Goal: Ask a question: Seek information or help from site administrators or community

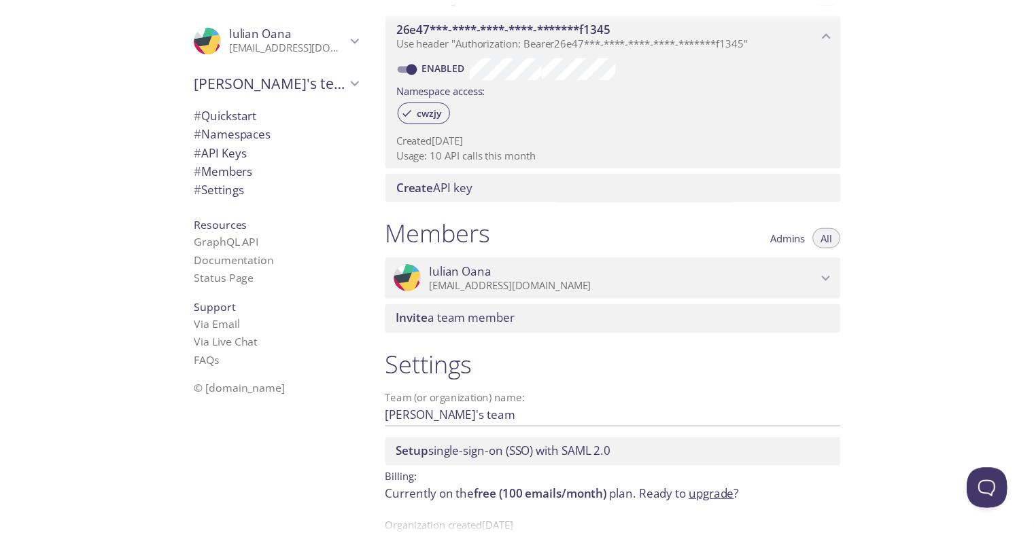
scroll to position [429, 0]
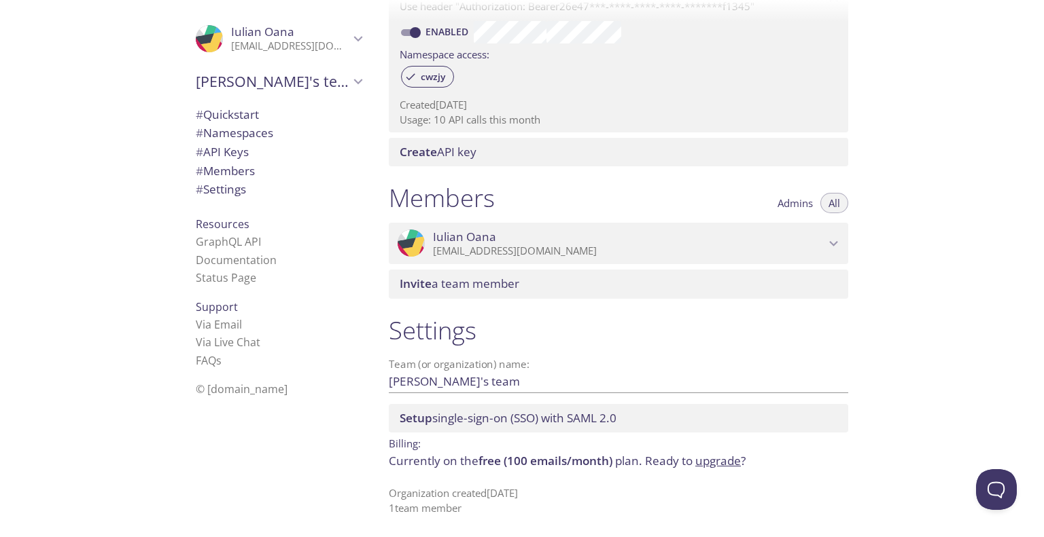
click at [722, 464] on link "upgrade" at bounding box center [718, 461] width 46 height 16
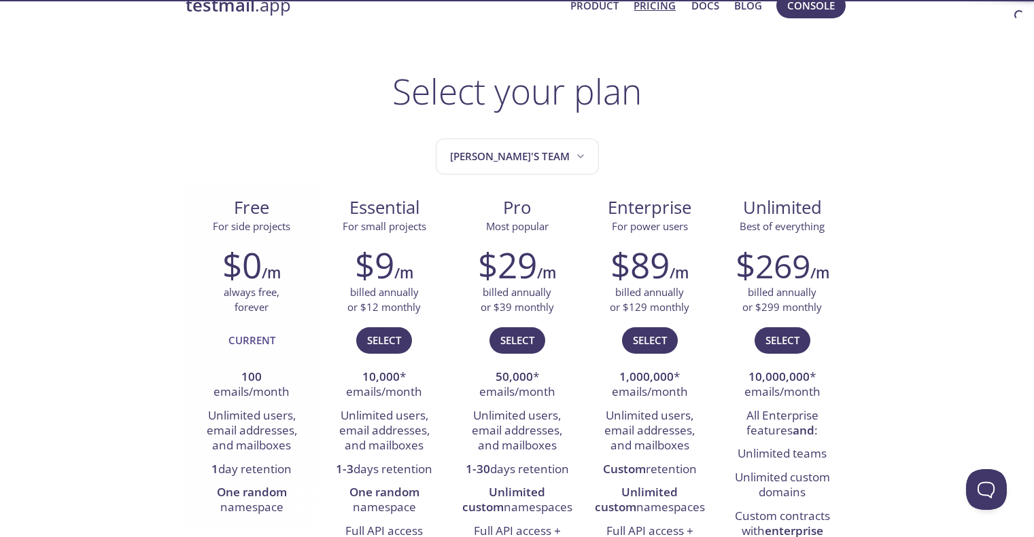
scroll to position [45, 0]
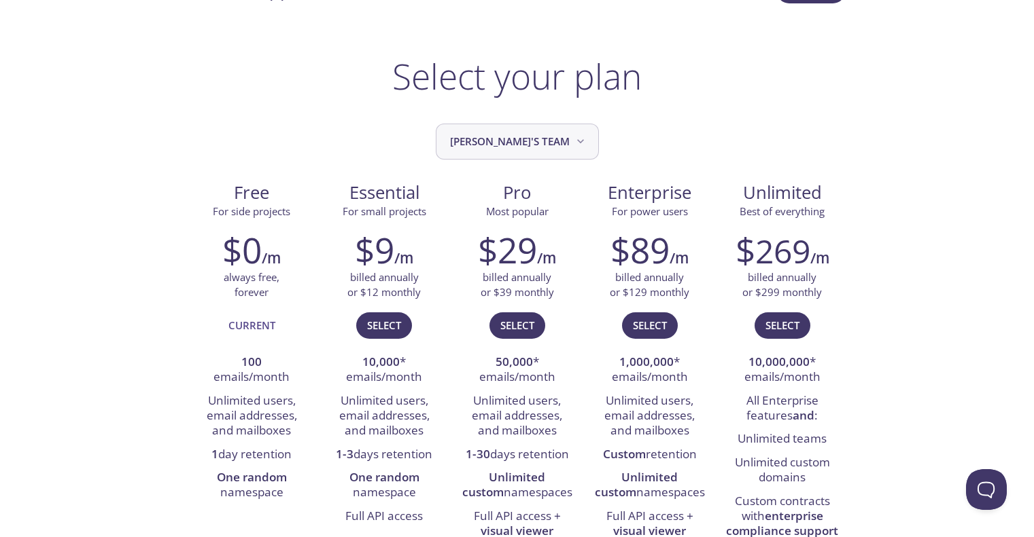
click at [514, 154] on button "[PERSON_NAME]'s team" at bounding box center [517, 142] width 163 height 36
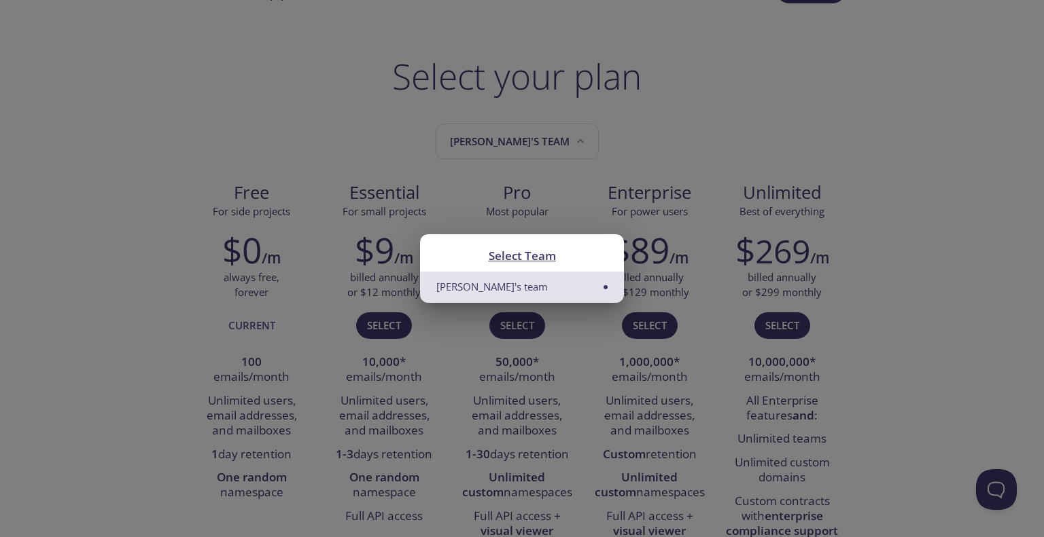
click at [332, 162] on div "Select Team Iulian's team" at bounding box center [522, 268] width 1044 height 537
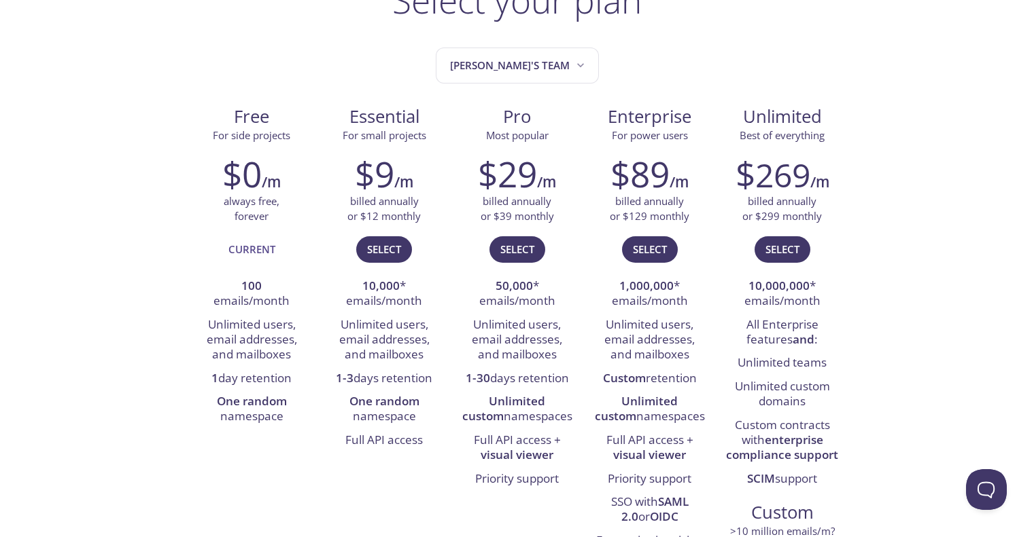
scroll to position [136, 0]
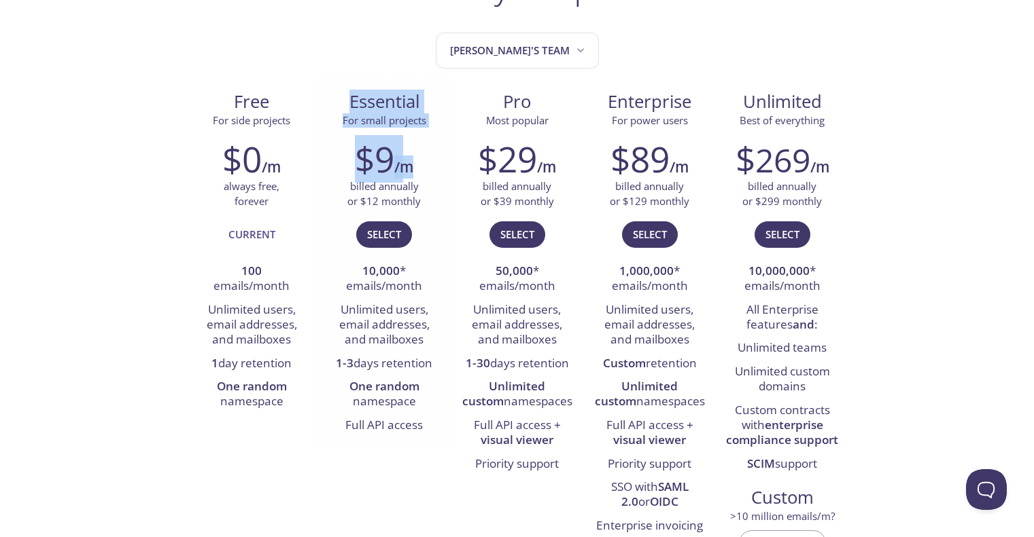
drag, startPoint x: 342, startPoint y: 100, endPoint x: 424, endPoint y: 176, distance: 111.5
click at [424, 176] on div "Essential For small projects $9 /m billed annually or $12 monthly Select 10,000…" at bounding box center [384, 263] width 133 height 367
click at [425, 178] on div "$9 /m" at bounding box center [384, 159] width 112 height 41
drag, startPoint x: 429, startPoint y: 192, endPoint x: 349, endPoint y: 109, distance: 115.3
click at [349, 110] on div "Essential For small projects $9 /m billed annually or $12 monthly Select 10,000…" at bounding box center [384, 263] width 133 height 367
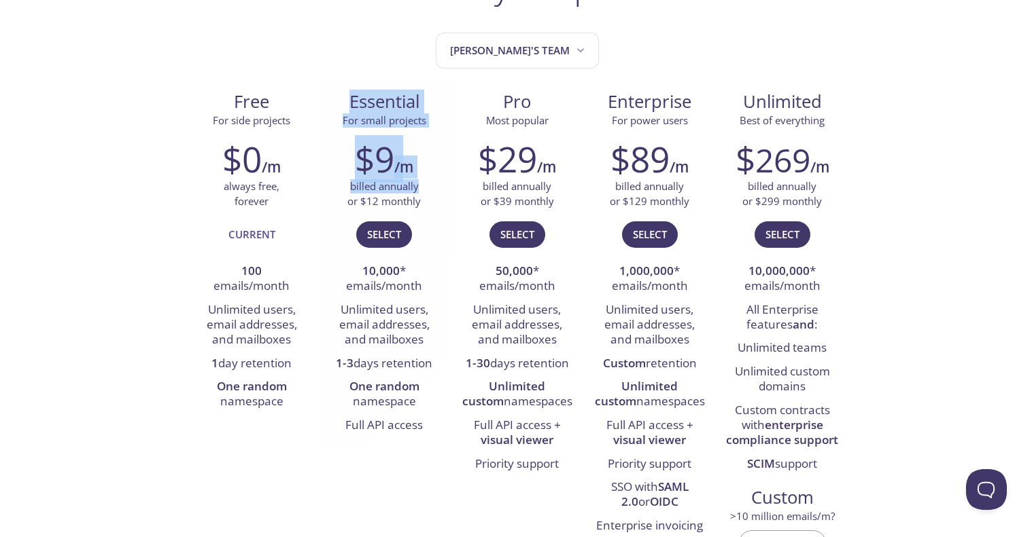
click at [349, 110] on span "Essential" at bounding box center [384, 101] width 111 height 23
drag, startPoint x: 332, startPoint y: 91, endPoint x: 425, endPoint y: 205, distance: 146.3
click at [425, 205] on div "Essential For small projects $9 /m billed annually or $12 monthly Select 10,000…" at bounding box center [384, 263] width 133 height 367
click at [425, 205] on div "billed annually or $12 monthly" at bounding box center [384, 193] width 112 height 29
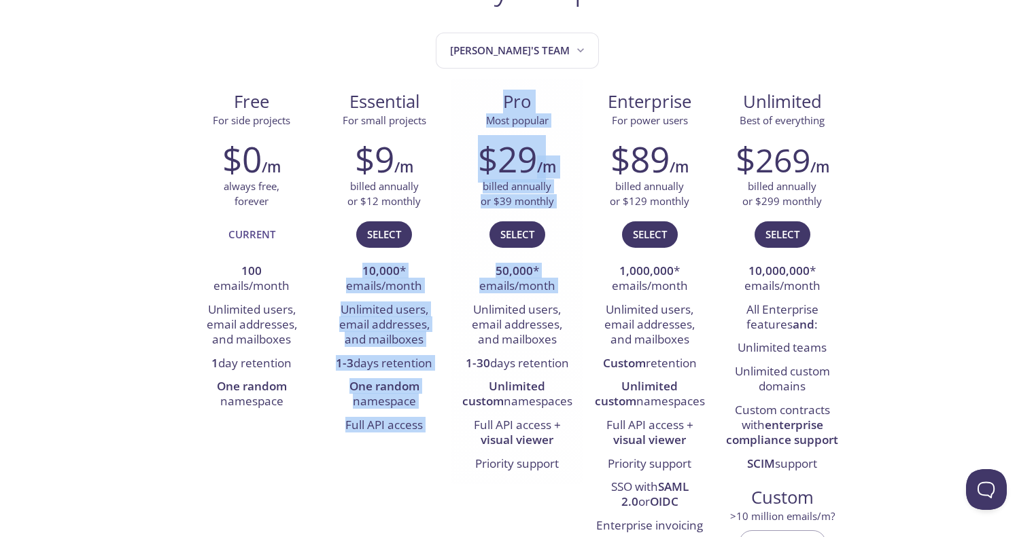
drag, startPoint x: 380, startPoint y: 272, endPoint x: 457, endPoint y: 306, distance: 84.6
click at [457, 306] on div "Free For side projects $0 /m always free, forever Current 100 emails/month Unli…" at bounding box center [517, 337] width 663 height 514
drag, startPoint x: 457, startPoint y: 306, endPoint x: 440, endPoint y: 336, distance: 34.1
click at [457, 306] on div "$29 /m billed annually or $39 monthly Select 50,000 * emails/month Unlimited us…" at bounding box center [517, 307] width 133 height 355
click at [433, 345] on li "Unlimited users, email addresses, and mailboxes" at bounding box center [384, 326] width 112 height 54
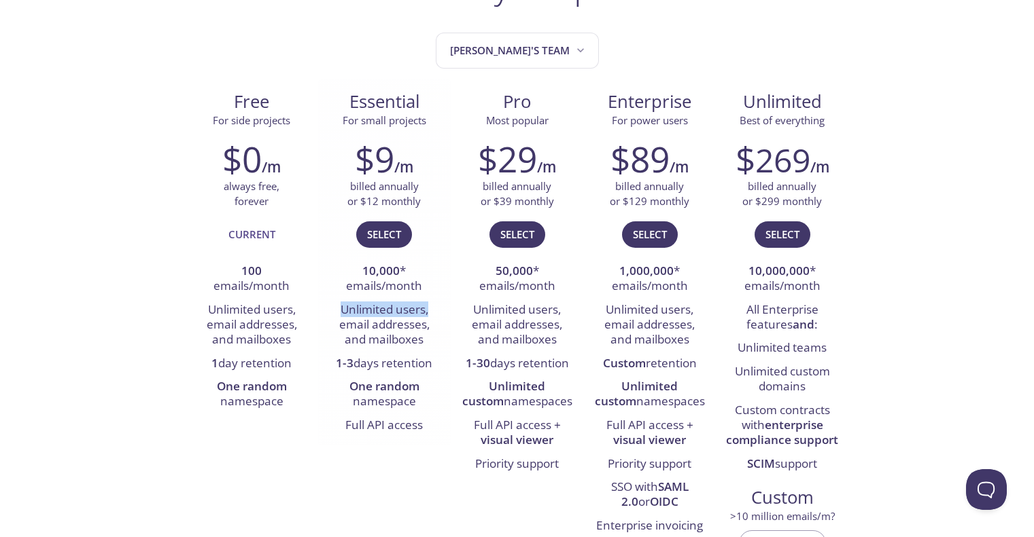
drag, startPoint x: 334, startPoint y: 307, endPoint x: 427, endPoint y: 317, distance: 93.6
click at [427, 317] on li "Unlimited users, email addresses, and mailboxes" at bounding box center [384, 326] width 112 height 54
drag, startPoint x: 341, startPoint y: 326, endPoint x: 424, endPoint y: 323, distance: 82.9
click at [424, 323] on li "Unlimited users, email addresses, and mailboxes" at bounding box center [384, 326] width 112 height 54
drag, startPoint x: 379, startPoint y: 342, endPoint x: 426, endPoint y: 342, distance: 46.9
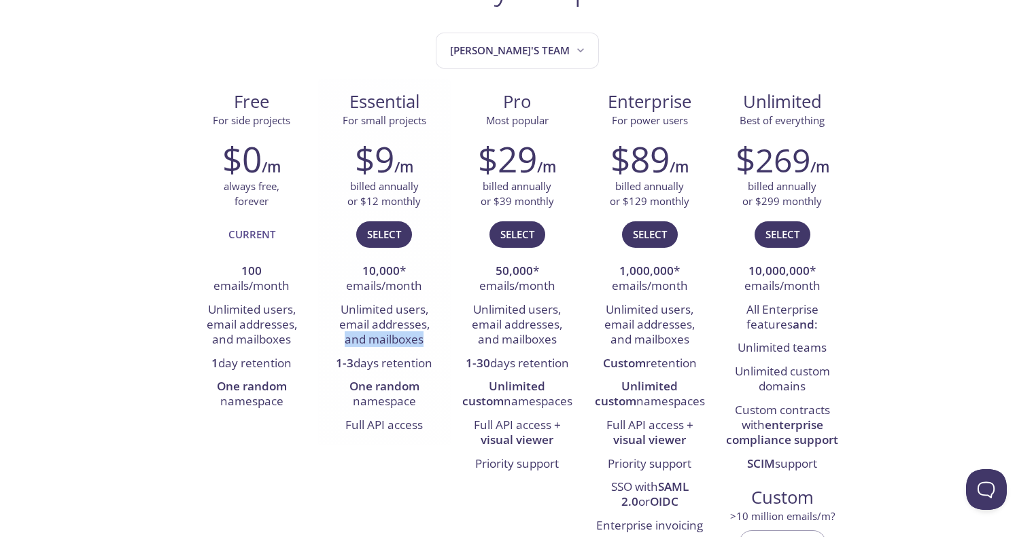
click at [426, 342] on li "Unlimited users, email addresses, and mailboxes" at bounding box center [384, 326] width 112 height 54
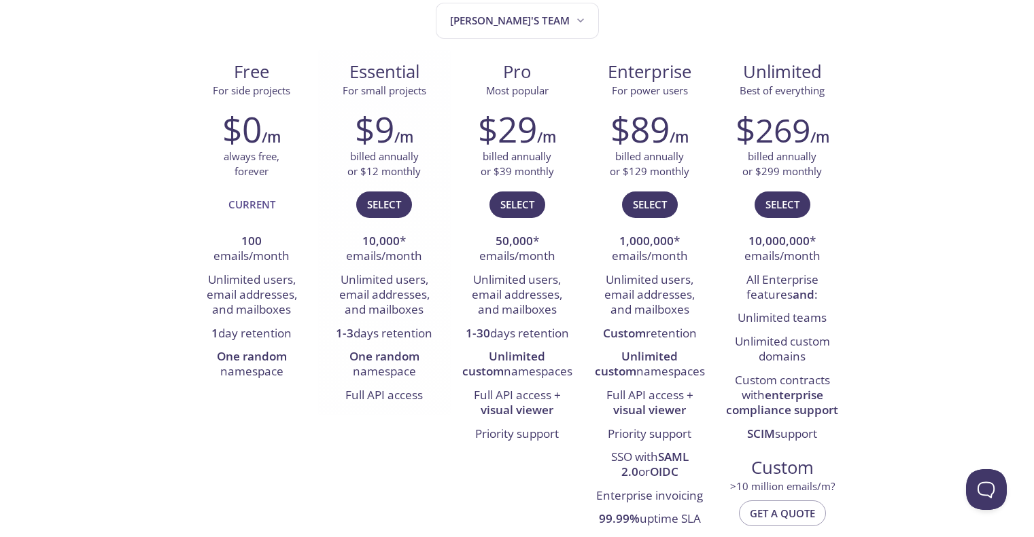
scroll to position [181, 0]
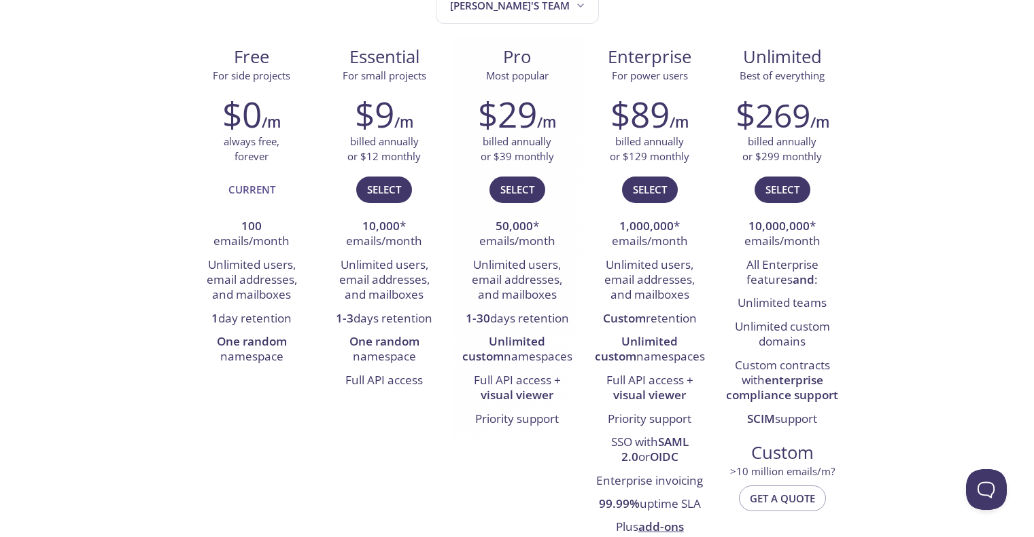
drag, startPoint x: 460, startPoint y: 337, endPoint x: 559, endPoint y: 361, distance: 101.4
click at [559, 361] on div "$29 /m billed annually or $39 monthly Select 50,000 * emails/month Unlimited us…" at bounding box center [517, 262] width 133 height 355
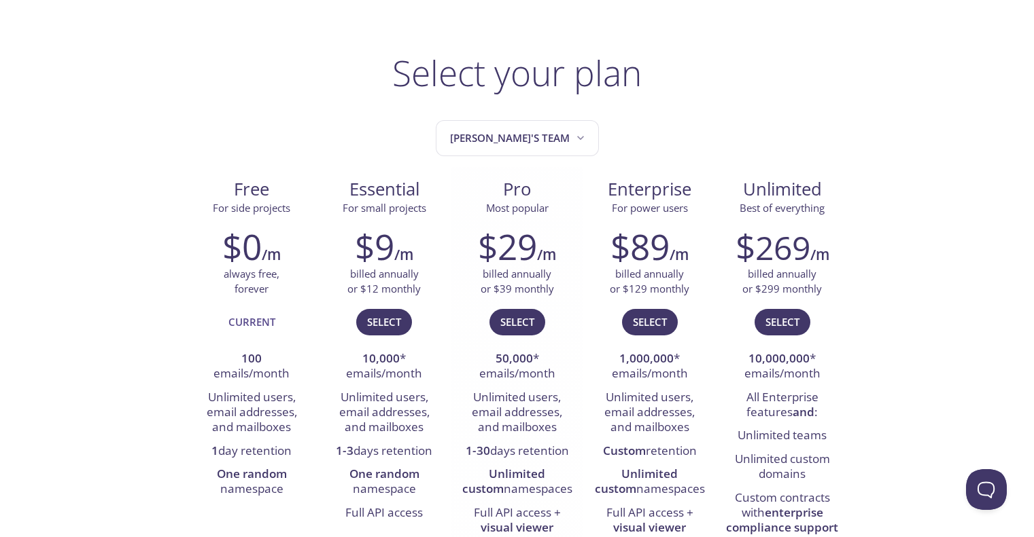
scroll to position [0, 0]
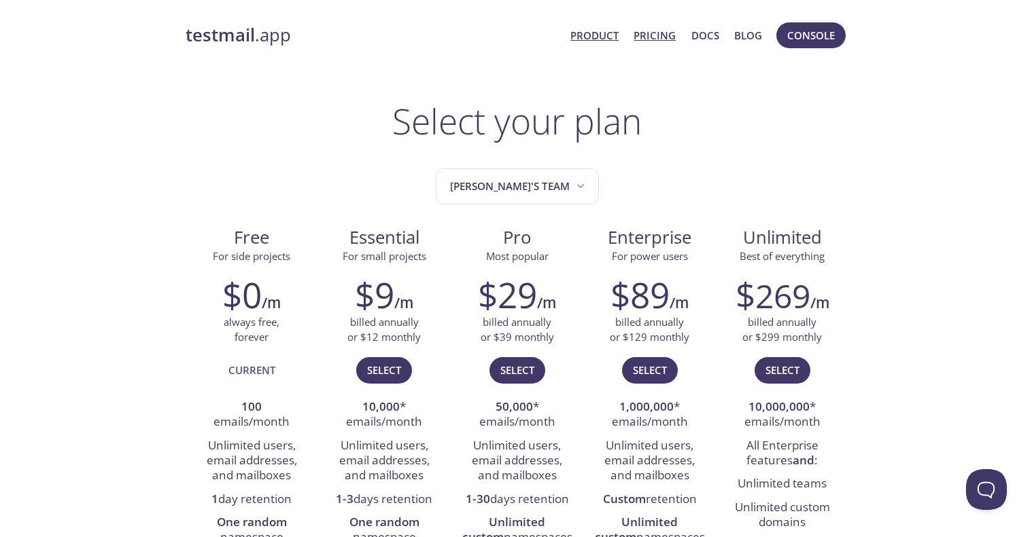
click at [593, 34] on link "Product" at bounding box center [594, 36] width 48 height 18
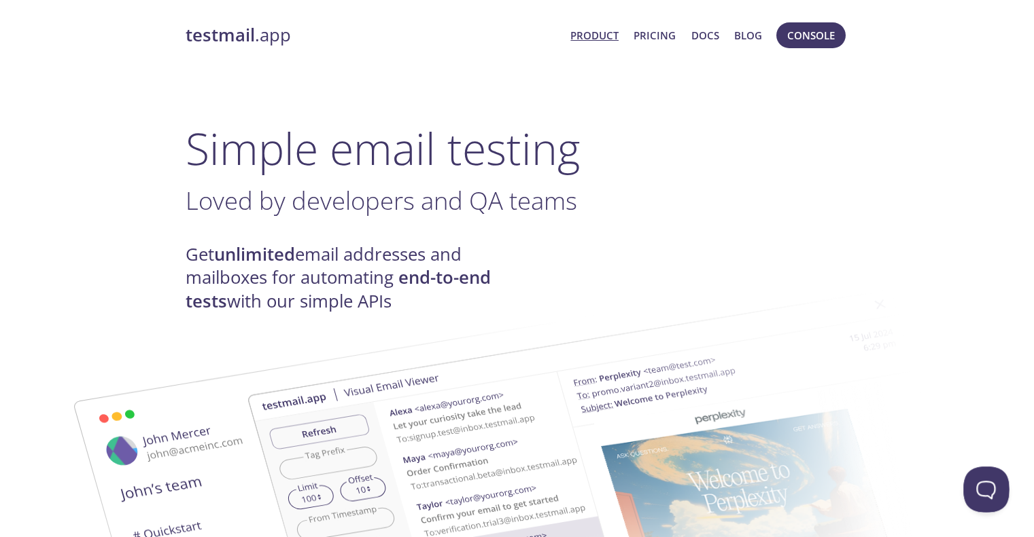
click at [992, 483] on button "Open Beacon popover" at bounding box center [983, 487] width 41 height 41
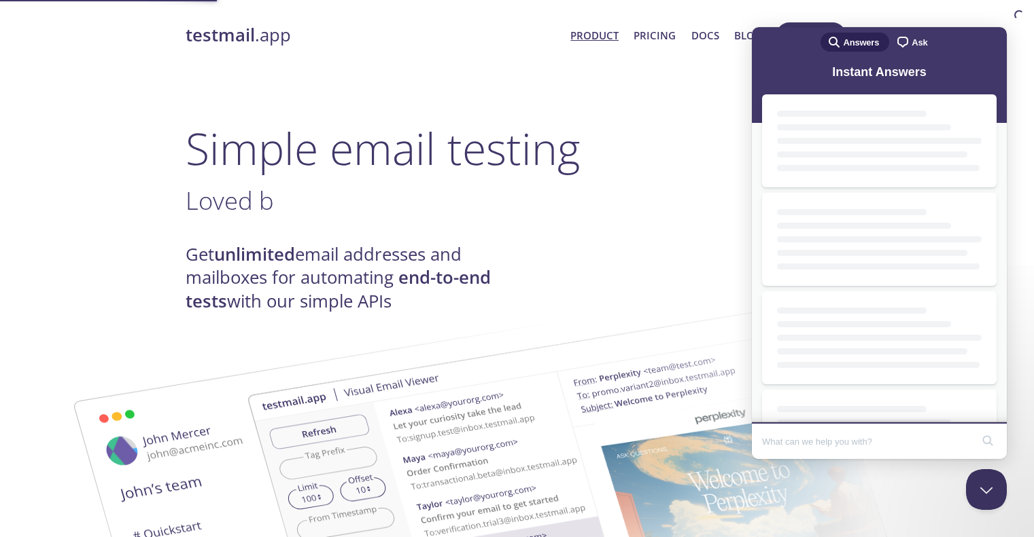
click at [858, 440] on input "Search Doc articles" at bounding box center [866, 441] width 209 height 29
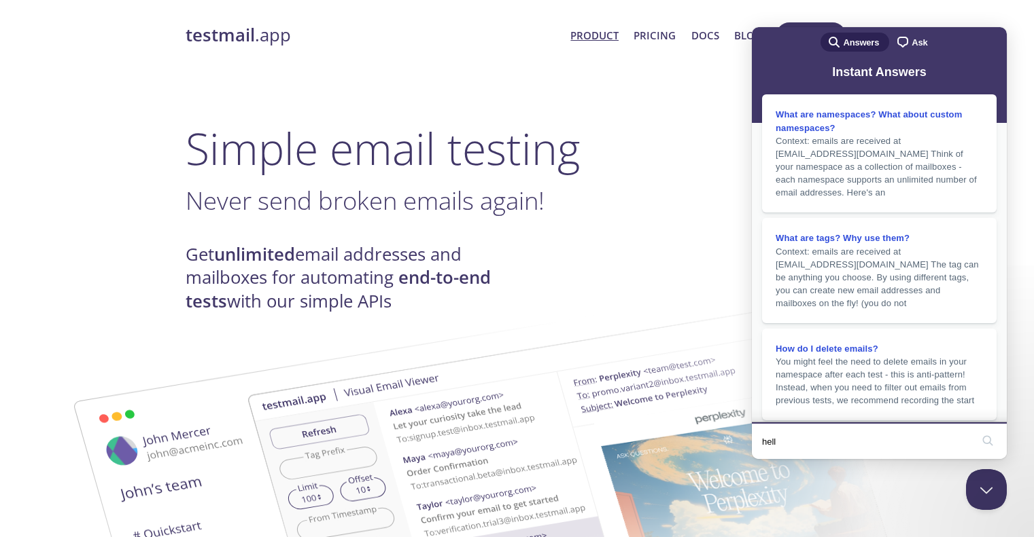
type input "hello"
click button "search" at bounding box center [987, 441] width 22 height 22
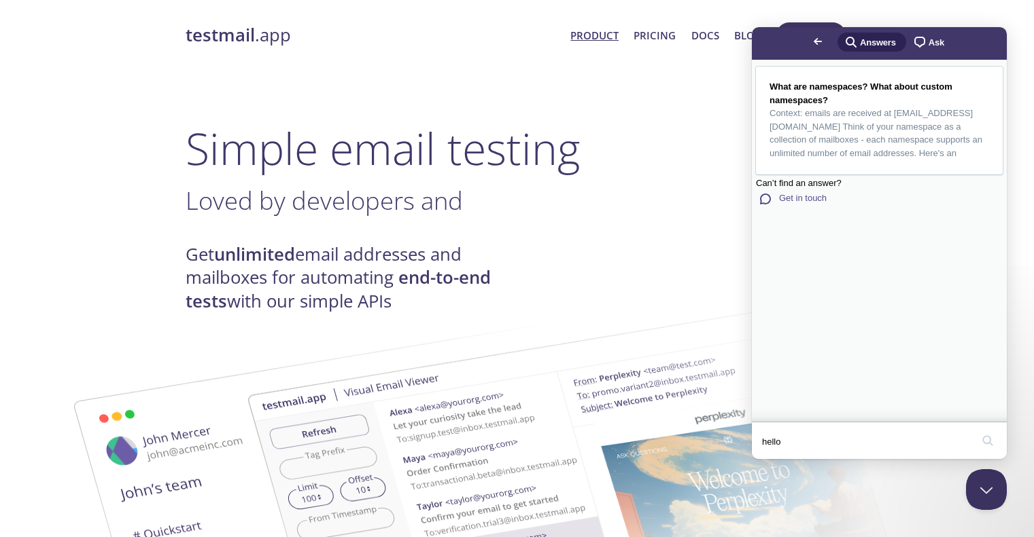
click at [794, 203] on span "Get in touch" at bounding box center [803, 198] width 48 height 10
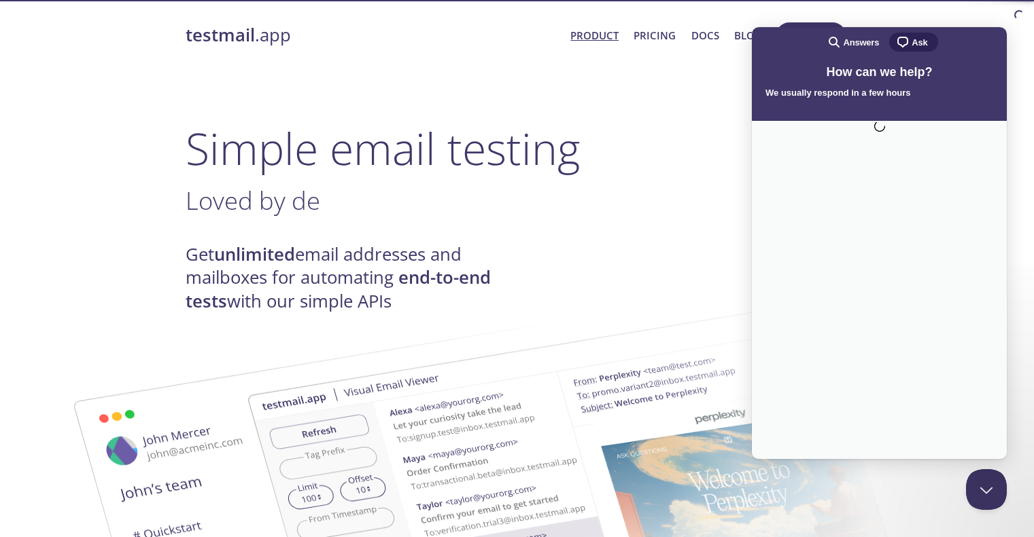
click at [206, 26] on strong "testmail" at bounding box center [220, 35] width 69 height 24
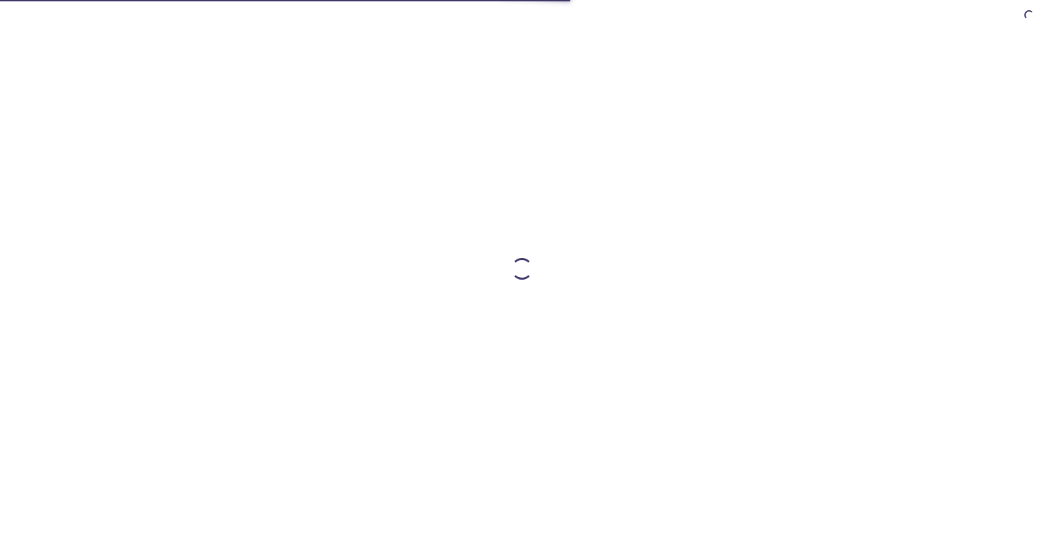
click at [841, 160] on div at bounding box center [522, 268] width 696 height 537
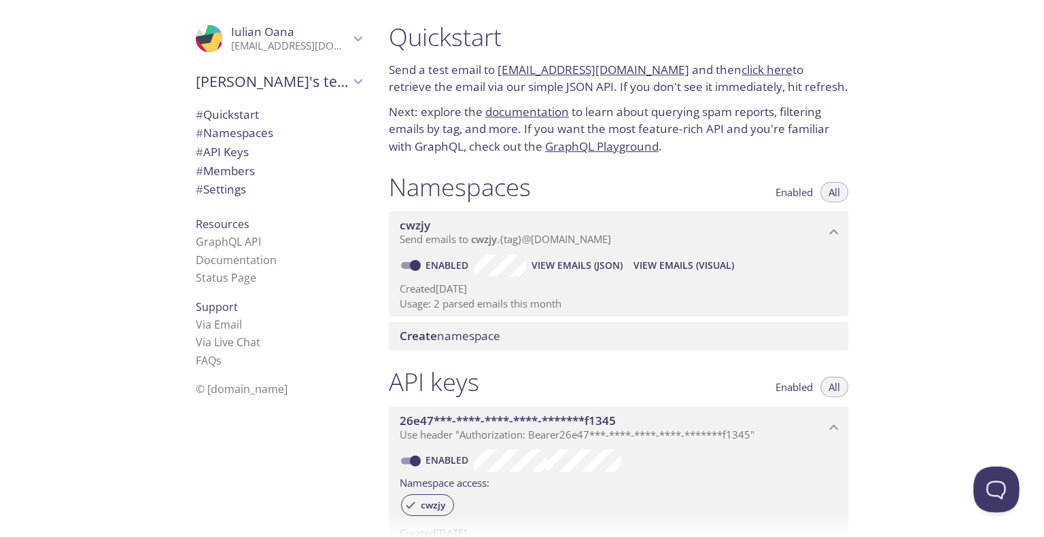
click at [1002, 490] on button "Open Beacon popover" at bounding box center [993, 487] width 41 height 41
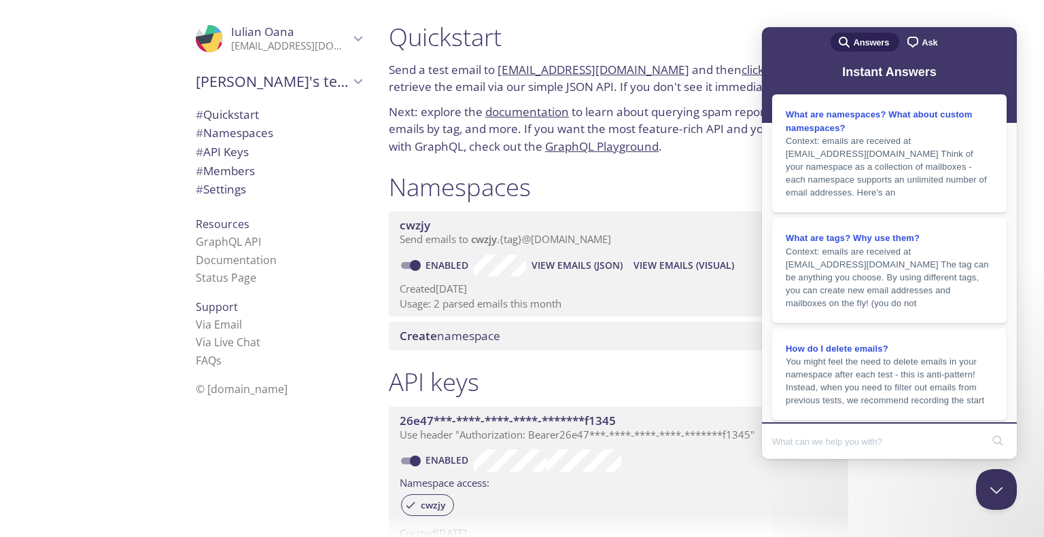
click at [848, 434] on input "Search Doc articles" at bounding box center [876, 441] width 209 height 29
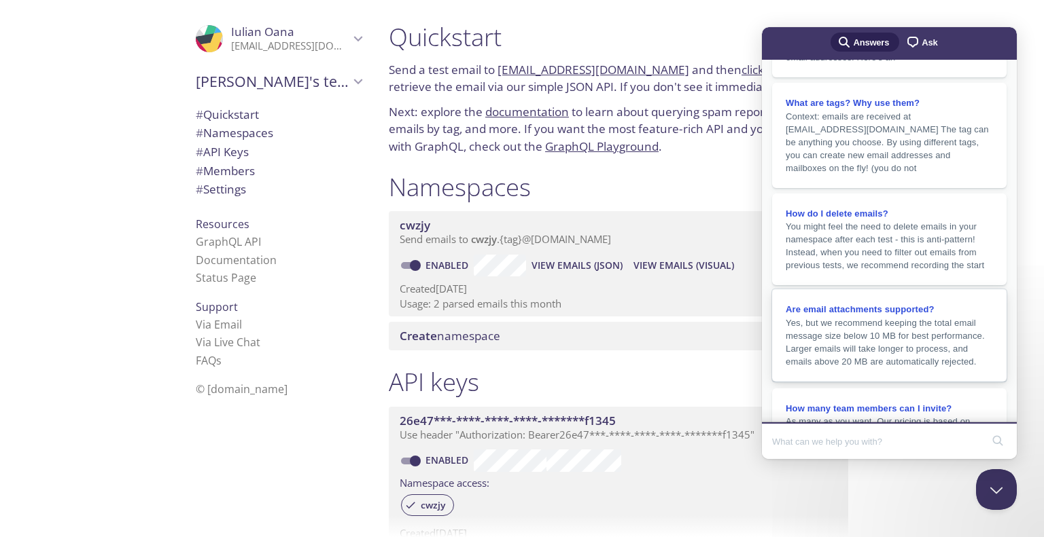
scroll to position [220, 0]
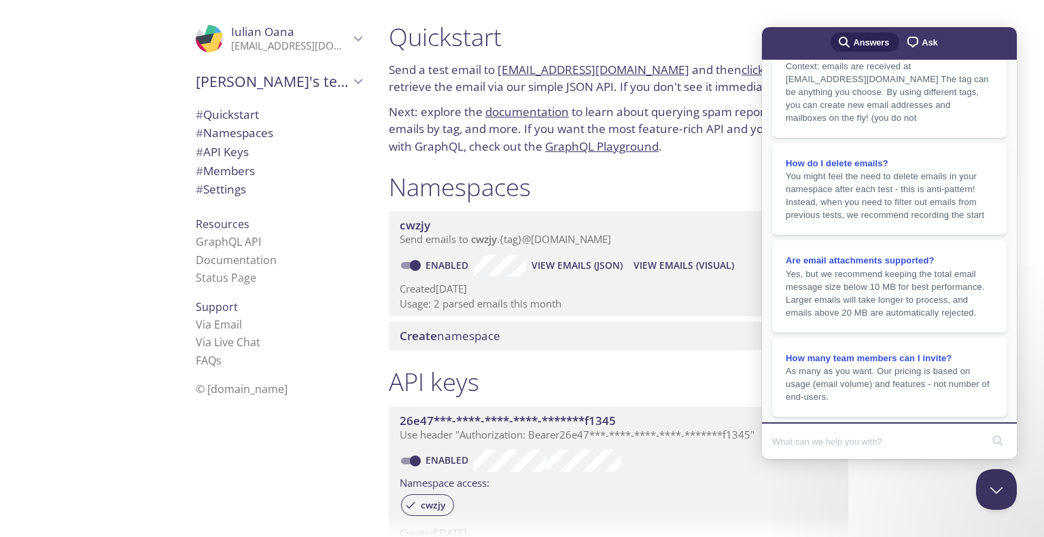
click at [915, 49] on div "chat-square Ask" at bounding box center [920, 42] width 33 height 16
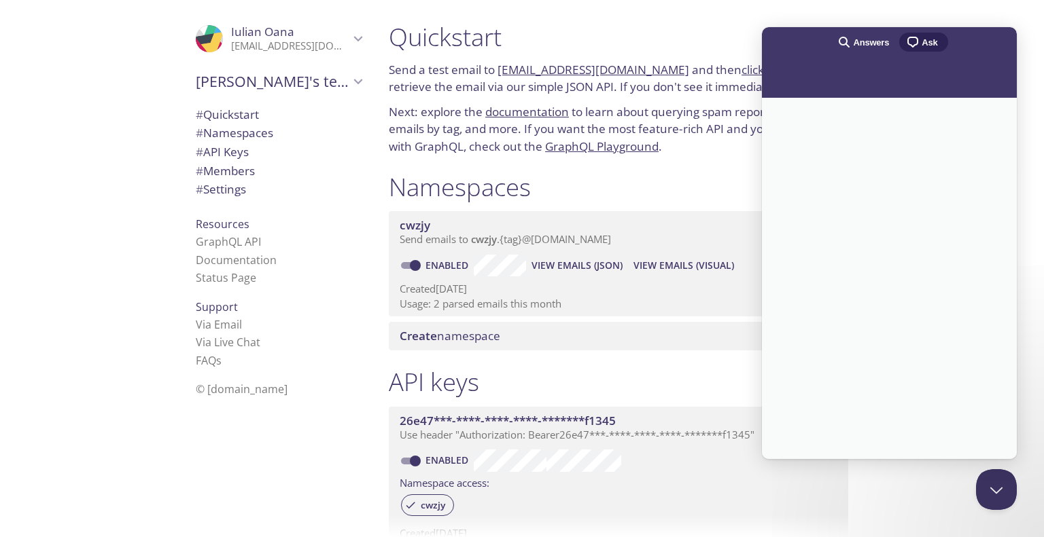
scroll to position [0, 0]
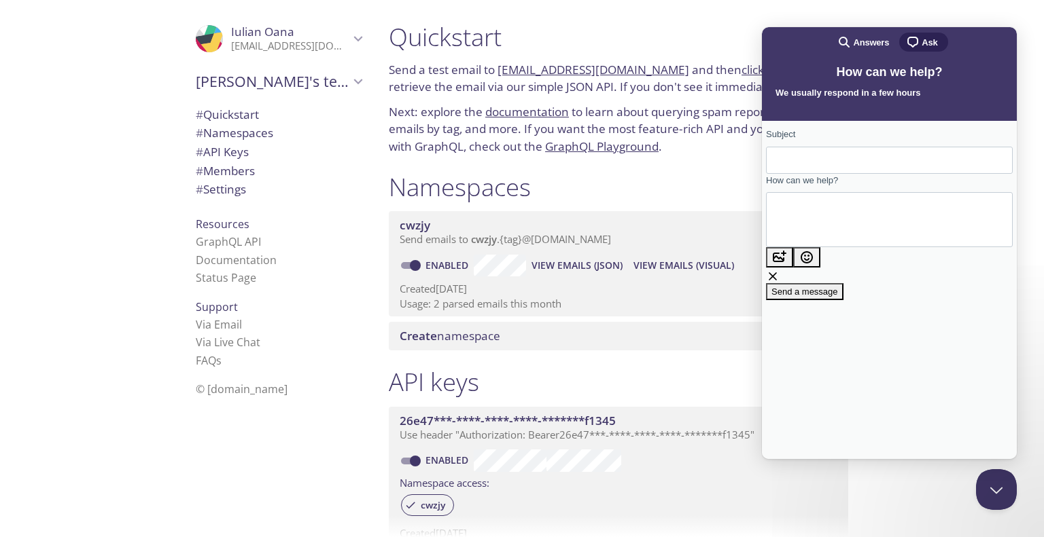
click at [813, 173] on input "Subject" at bounding box center [889, 160] width 225 height 24
type input "P"
type input "Custom domain"
click at [834, 230] on textarea "How can we help?" at bounding box center [838, 220] width 123 height 54
type textarea "Hello, how much does it cost per month to get a custom domain?"
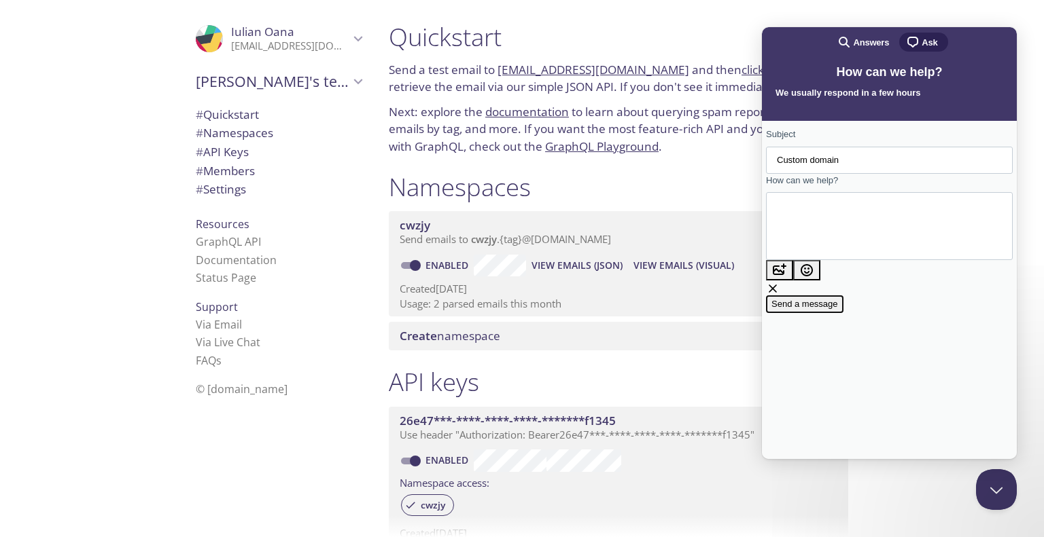
click at [843, 313] on button "Send a message" at bounding box center [804, 305] width 77 height 18
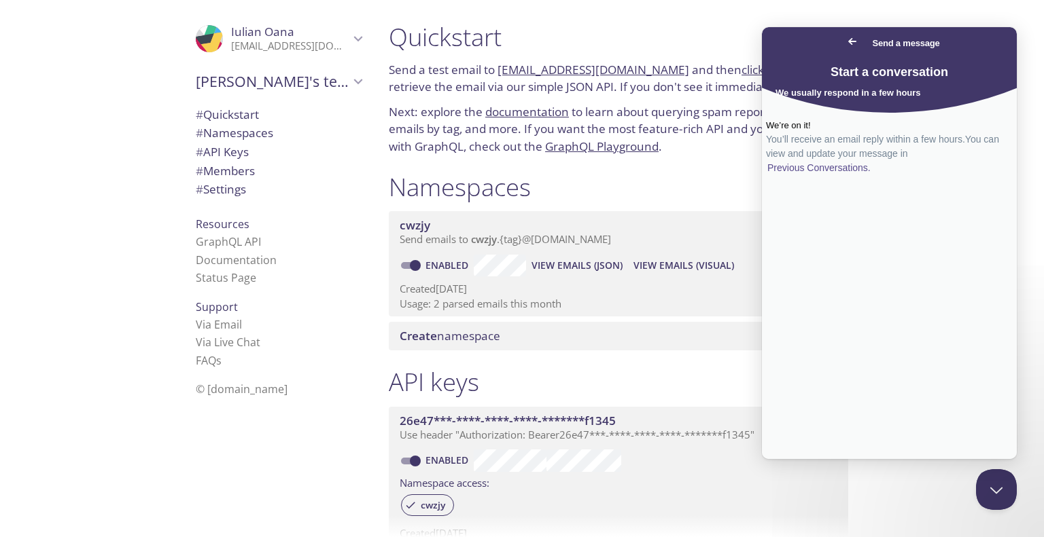
click at [399, 336] on div "Create namespace" at bounding box center [618, 336] width 459 height 29
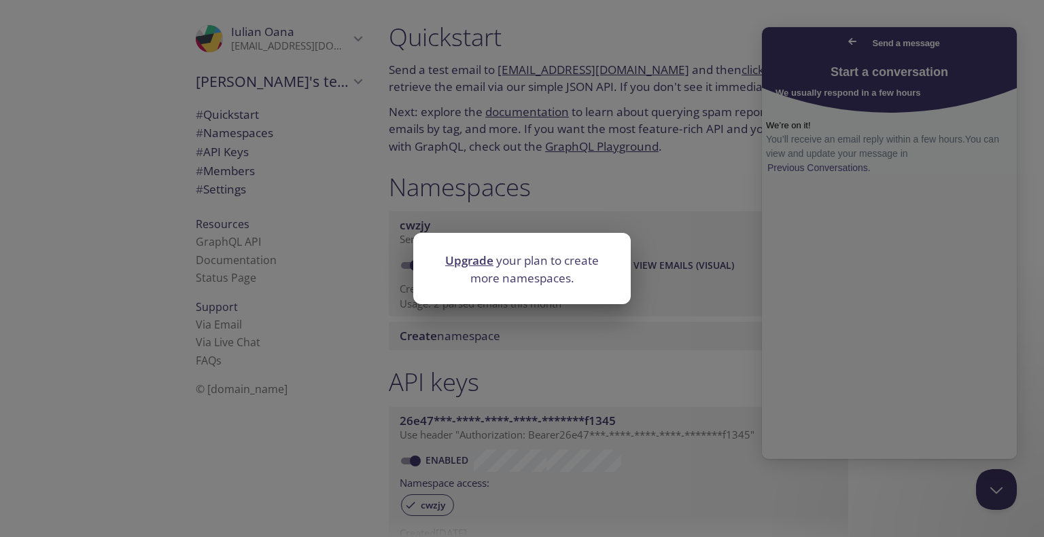
click at [453, 328] on div "Upgrade your plan to create more namespaces." at bounding box center [522, 268] width 1044 height 537
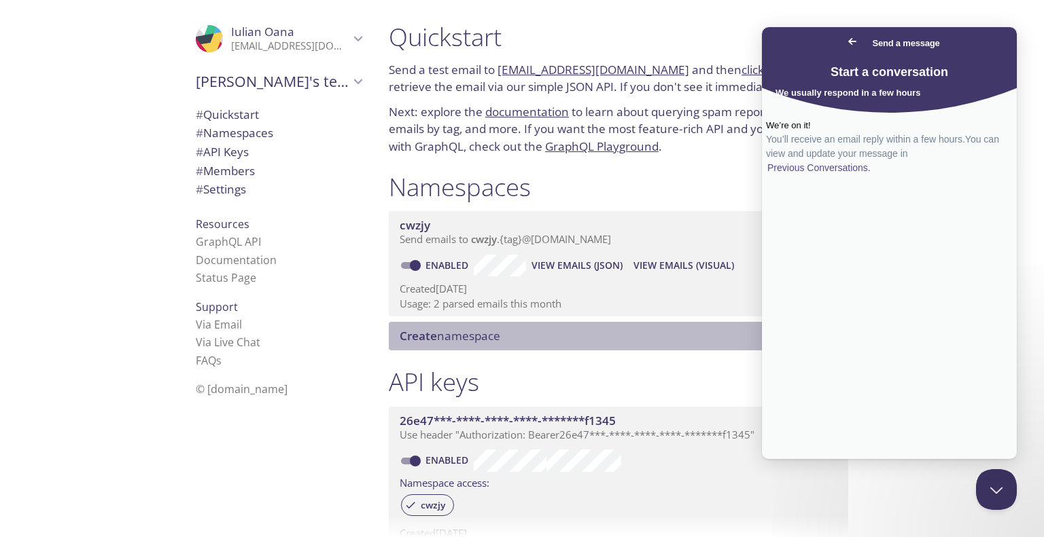
click at [433, 331] on span "Create" at bounding box center [418, 336] width 37 height 16
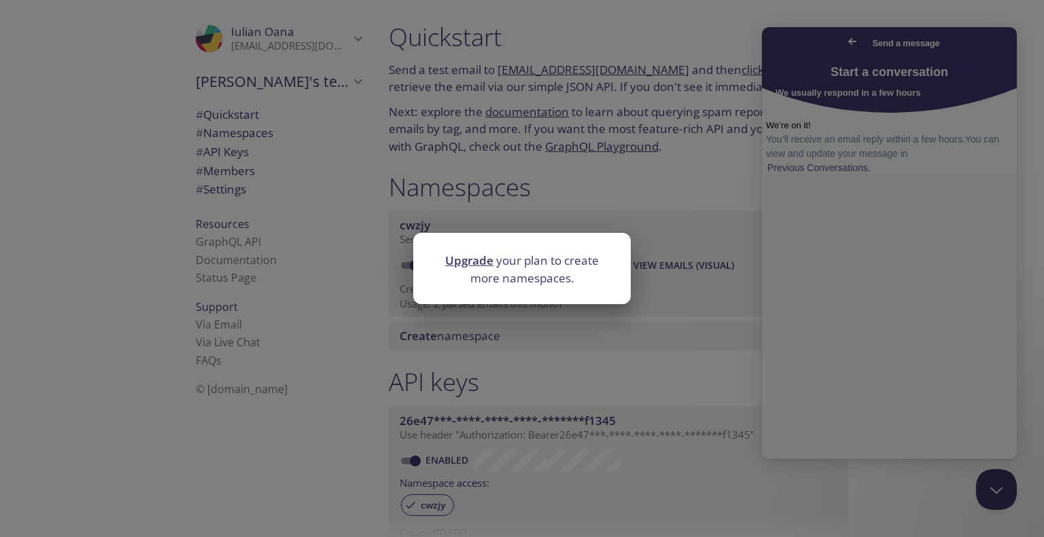
click at [498, 335] on div "Upgrade your plan to create more namespaces." at bounding box center [522, 268] width 1044 height 537
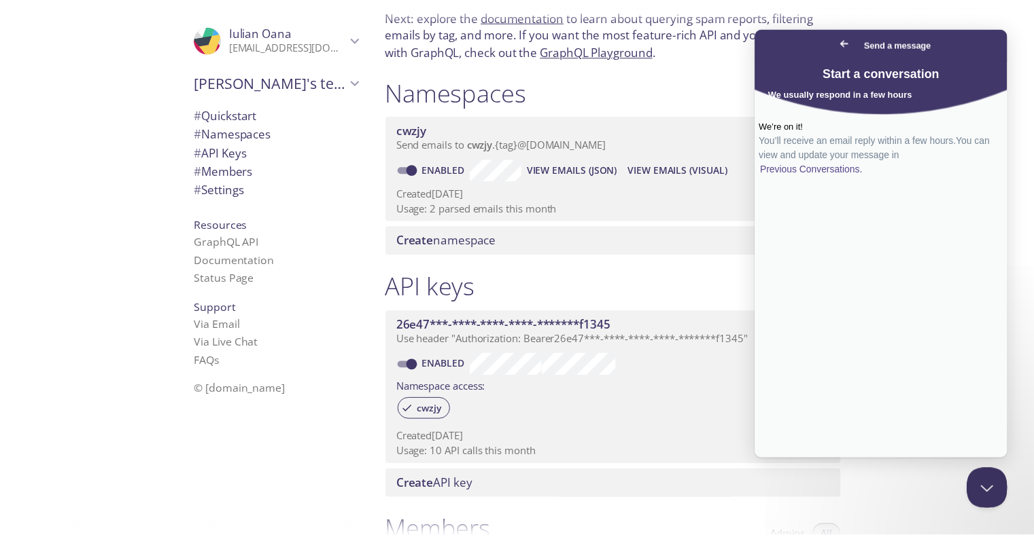
scroll to position [90, 0]
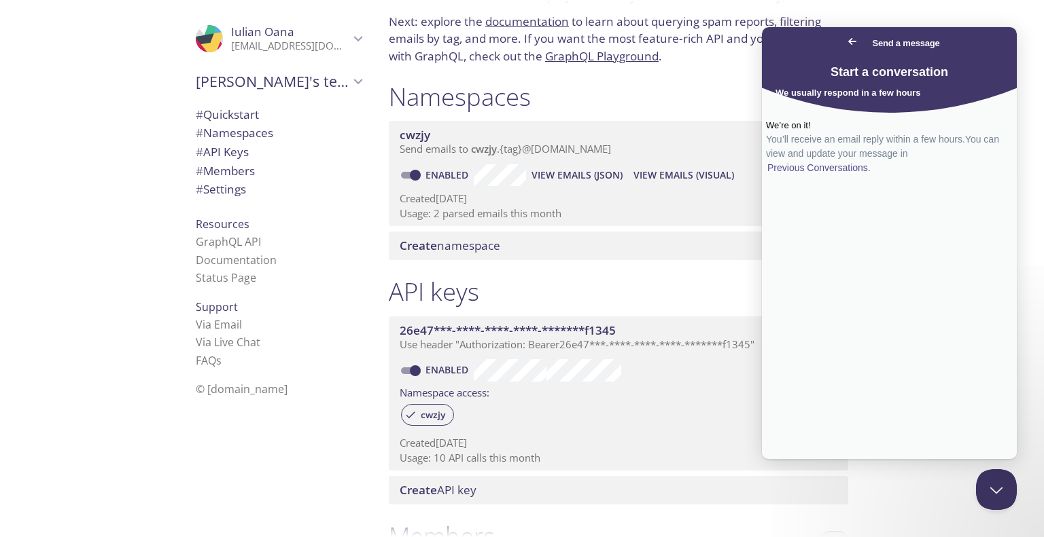
click at [455, 245] on span "Create namespace" at bounding box center [450, 246] width 101 height 16
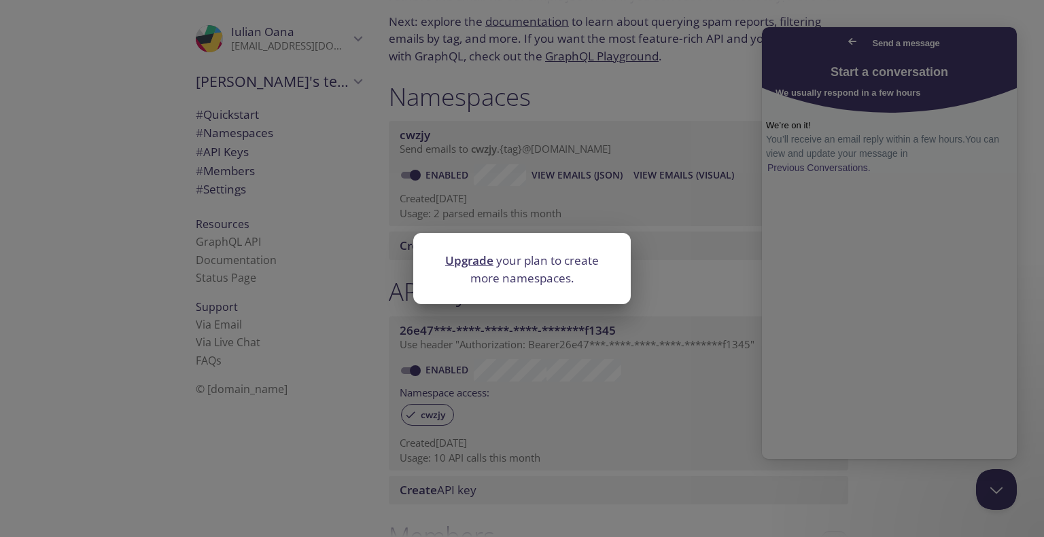
click at [463, 258] on link "Upgrade" at bounding box center [469, 261] width 48 height 16
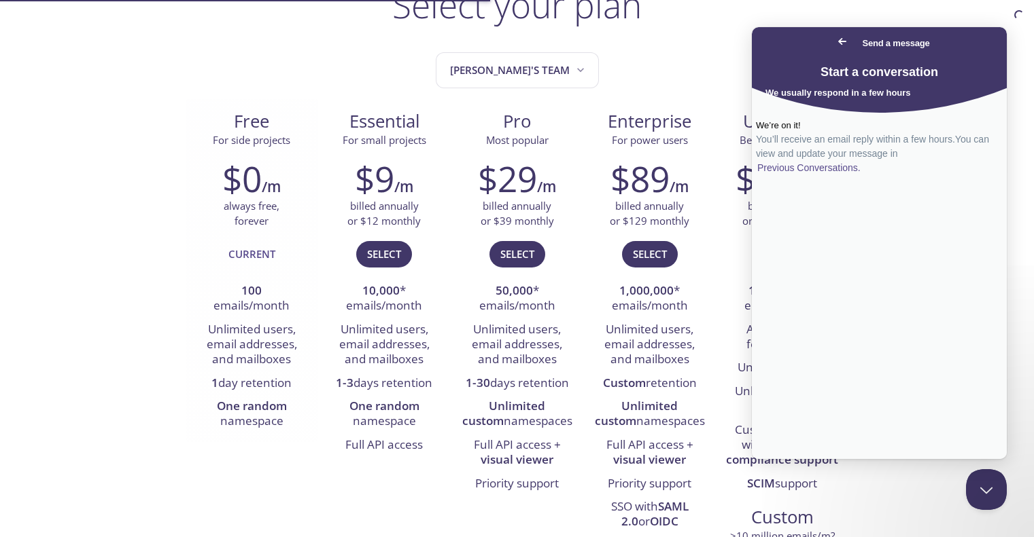
scroll to position [136, 0]
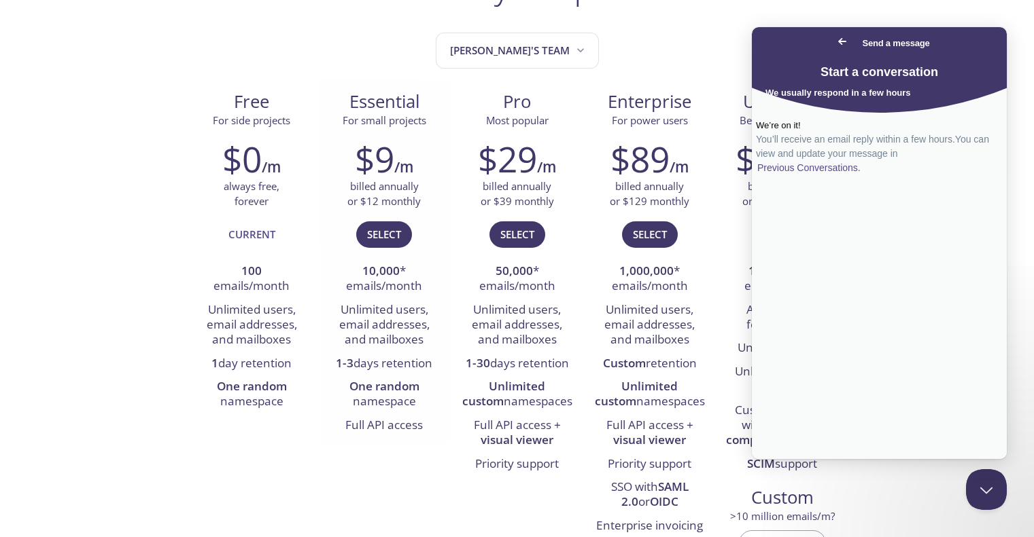
click at [339, 313] on li "Unlimited users, email addresses, and mailboxes" at bounding box center [384, 326] width 112 height 54
drag, startPoint x: 183, startPoint y: 304, endPoint x: 290, endPoint y: 325, distance: 108.6
click at [277, 342] on li "Unlimited users, email addresses, and mailboxes" at bounding box center [252, 326] width 112 height 54
drag, startPoint x: 191, startPoint y: 342, endPoint x: 287, endPoint y: 338, distance: 96.6
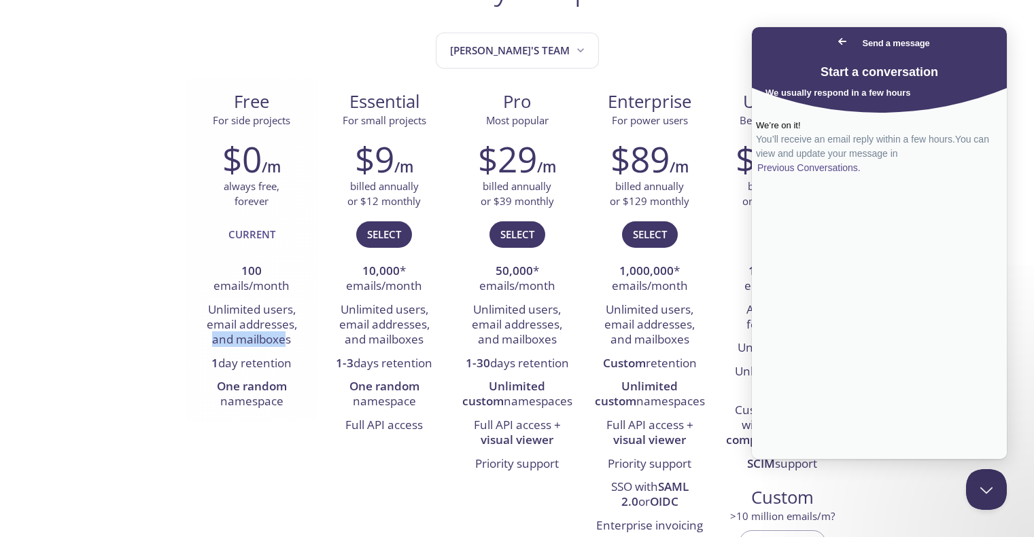
click at [287, 338] on div "$0 /m always free, forever Current 100 emails/month Unlimited users, email addr…" at bounding box center [252, 276] width 133 height 293
click at [287, 338] on li "Unlimited users, email addresses, and mailboxes" at bounding box center [252, 326] width 112 height 54
drag, startPoint x: 298, startPoint y: 339, endPoint x: 209, endPoint y: 304, distance: 95.5
click at [209, 304] on li "Unlimited users, email addresses, and mailboxes" at bounding box center [252, 326] width 112 height 54
click at [194, 357] on div "$0 /m always free, forever Current 100 emails/month Unlimited users, email addr…" at bounding box center [252, 276] width 133 height 293
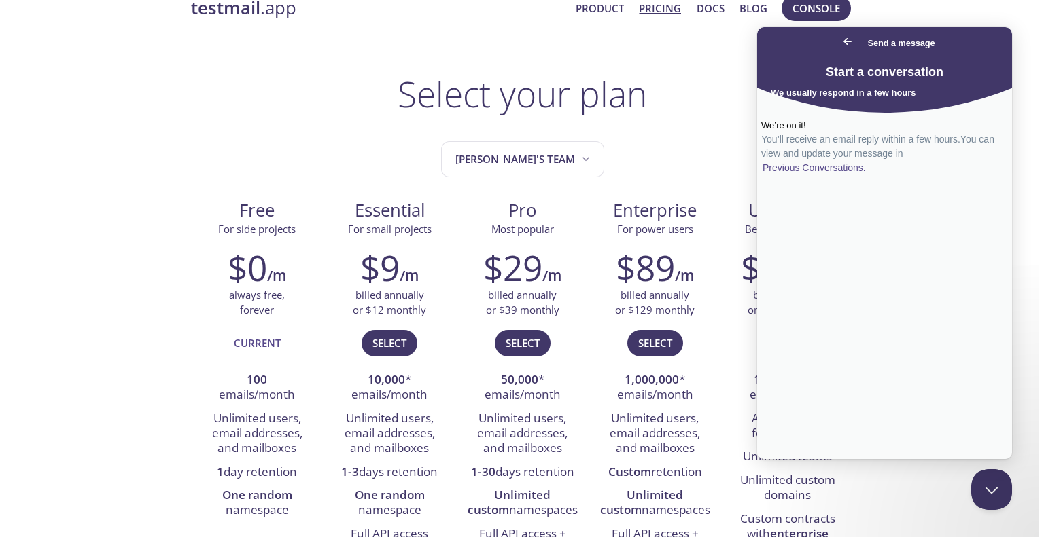
scroll to position [0, 0]
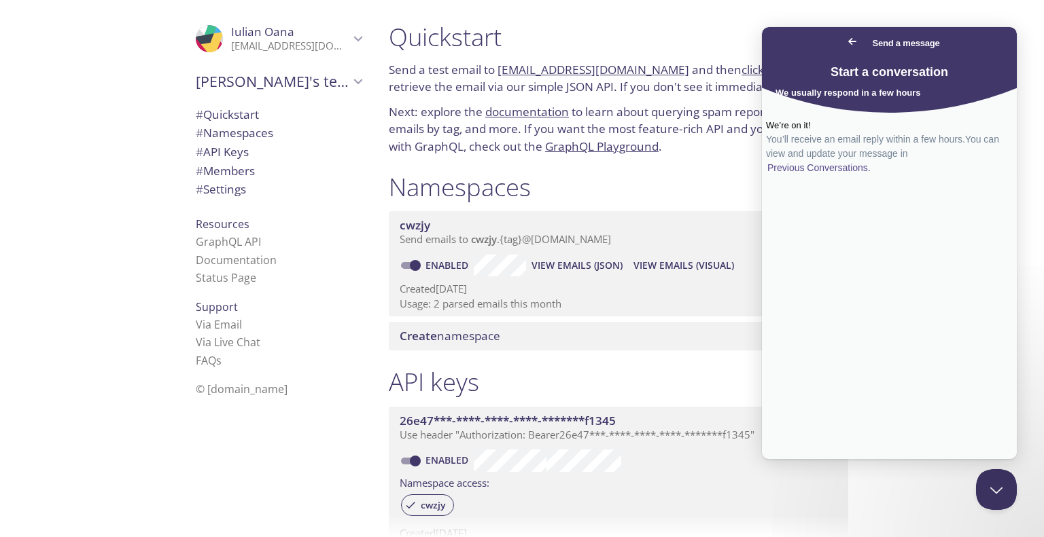
drag, startPoint x: 658, startPoint y: 73, endPoint x: 497, endPoint y: 74, distance: 161.0
click at [497, 74] on p "Send a test email to cwzjy.test@inbox.testmail.app and then click here to retri…" at bounding box center [618, 78] width 459 height 35
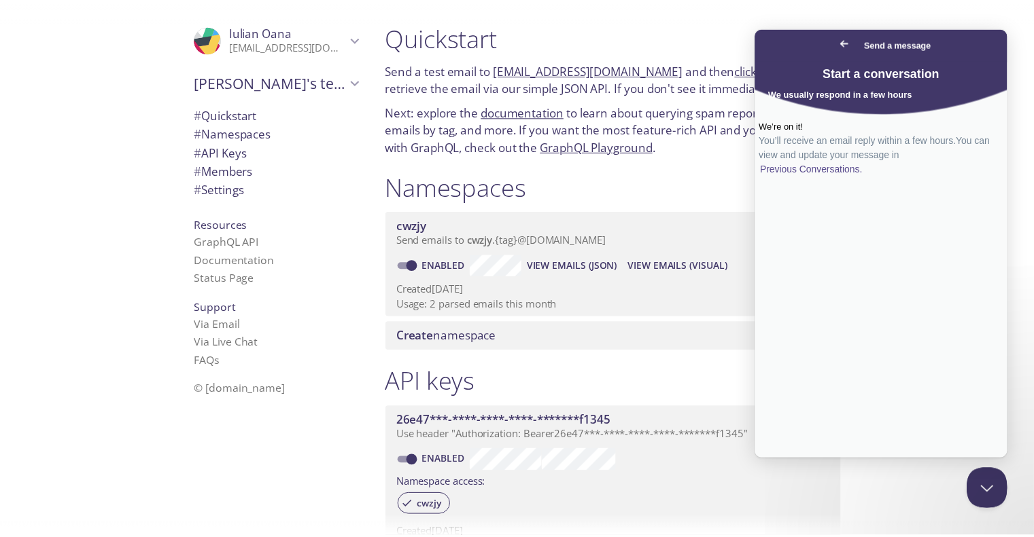
scroll to position [45, 0]
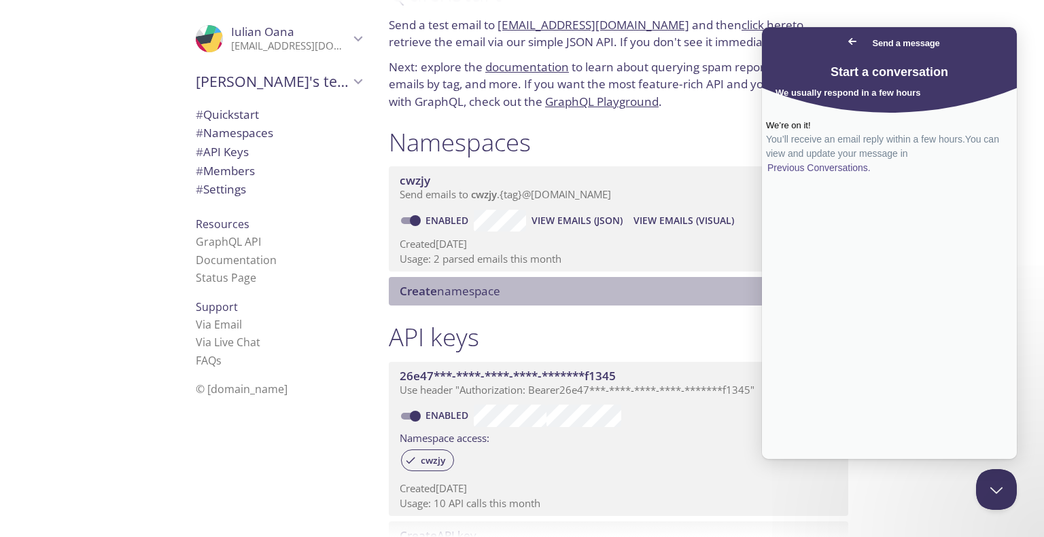
click at [436, 289] on span "Create" at bounding box center [418, 291] width 37 height 16
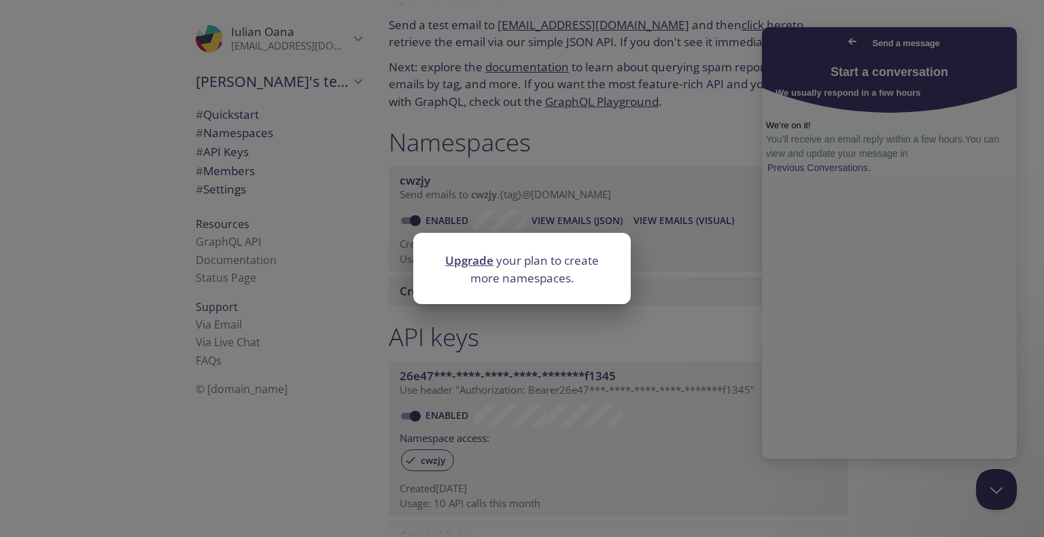
click at [484, 268] on link "Upgrade" at bounding box center [469, 261] width 48 height 16
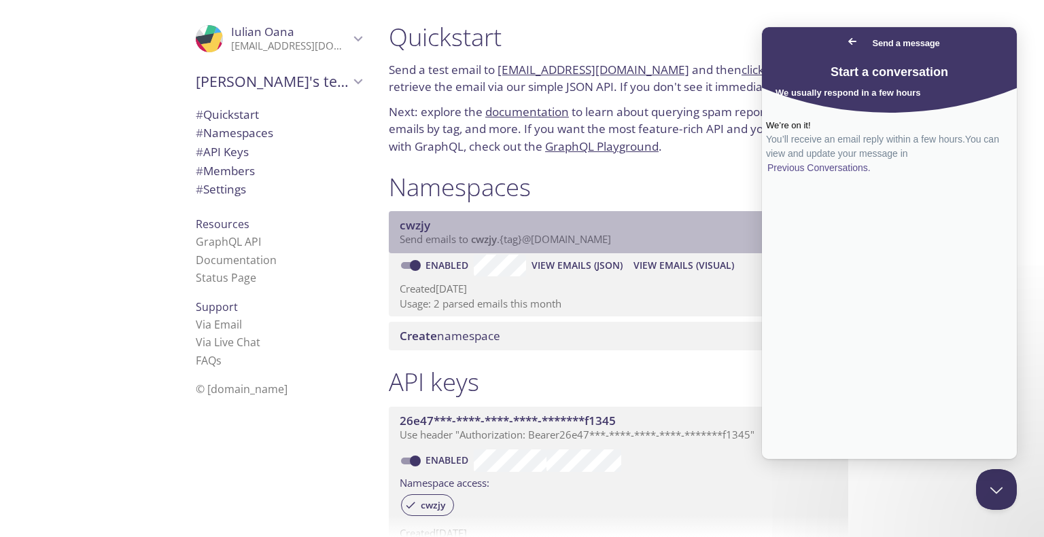
drag, startPoint x: 619, startPoint y: 242, endPoint x: 467, endPoint y: 239, distance: 151.6
click at [465, 238] on p "Send emails to cwzjy . {tag} @inbox.testmail.app" at bounding box center [612, 240] width 425 height 14
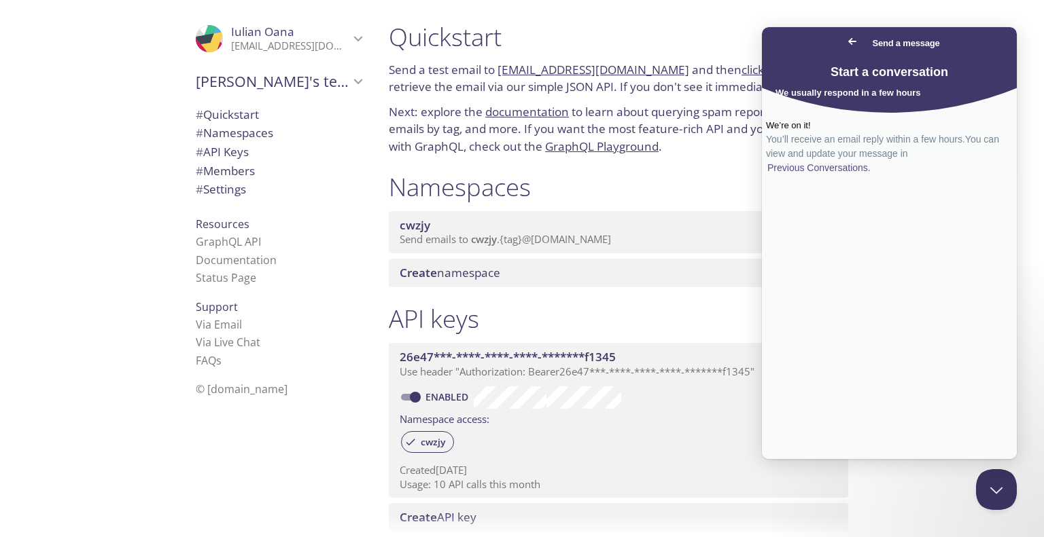
click at [491, 224] on span "cwzjy" at bounding box center [612, 225] width 425 height 15
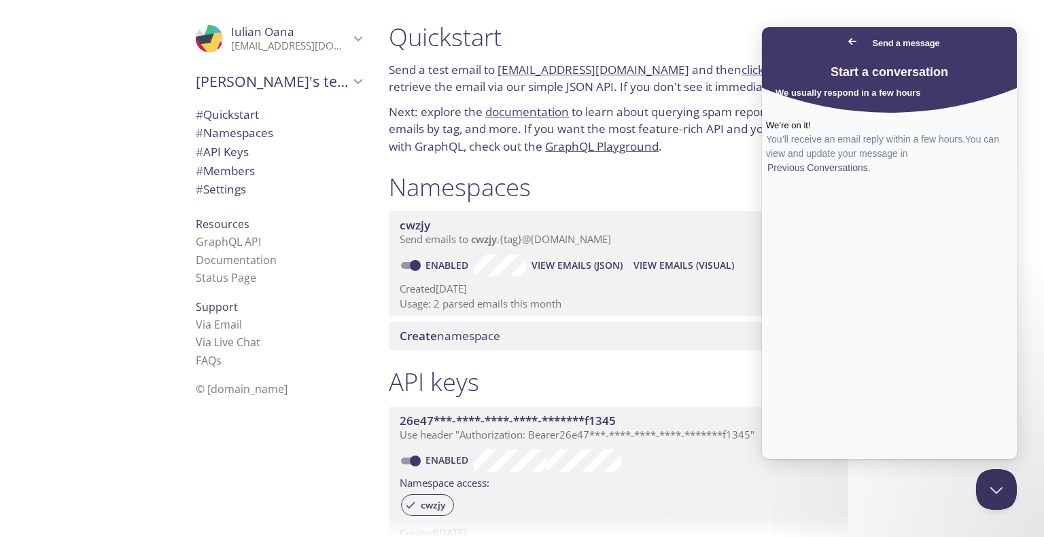
click at [576, 262] on span "View Emails (JSON)" at bounding box center [576, 266] width 91 height 16
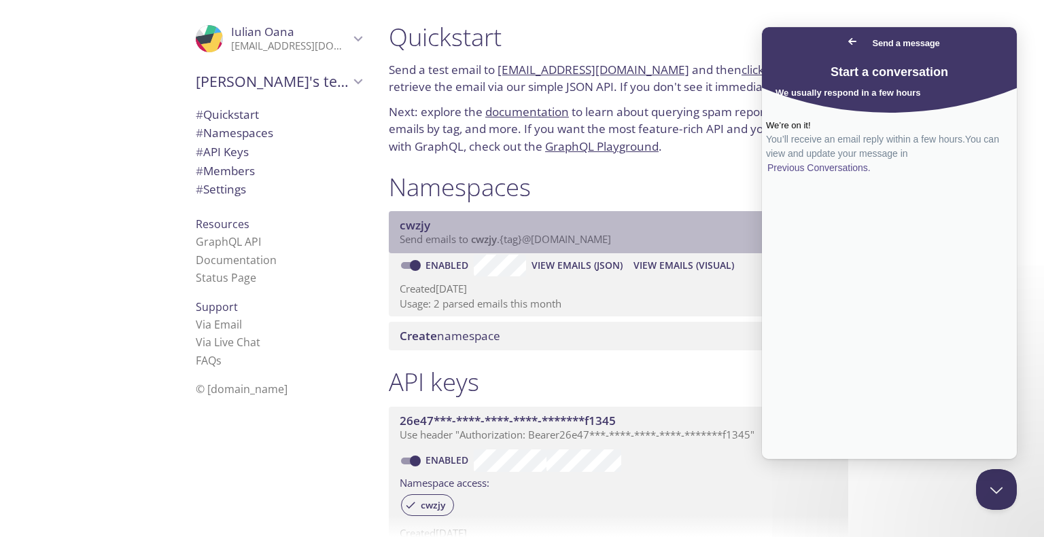
drag, startPoint x: 614, startPoint y: 239, endPoint x: 512, endPoint y: 241, distance: 102.6
click at [512, 241] on p "Send emails to cwzjy . {tag} @inbox.testmail.app" at bounding box center [612, 240] width 425 height 14
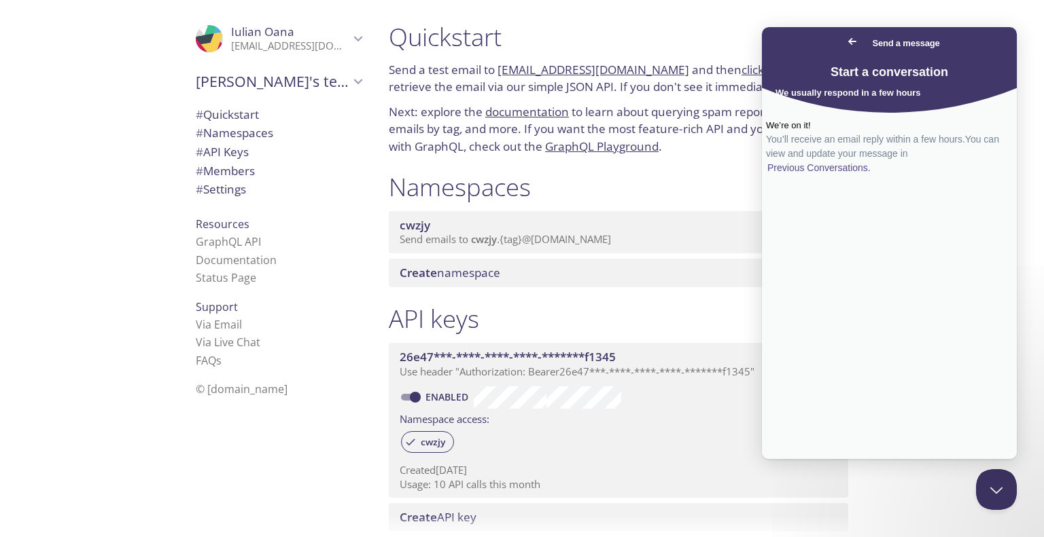
click at [844, 45] on span "Go back" at bounding box center [852, 41] width 16 height 16
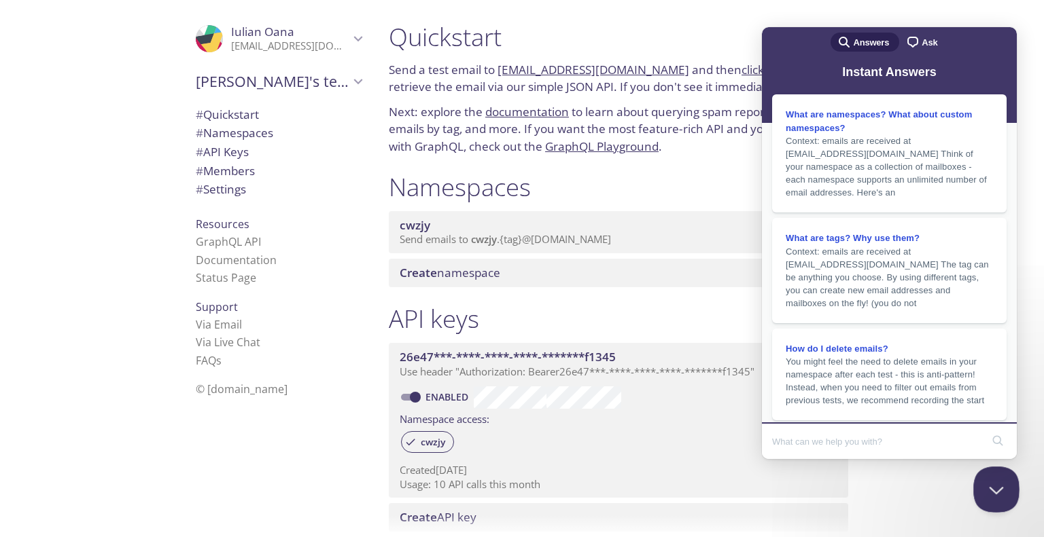
click at [985, 471] on button "Close Beacon popover" at bounding box center [993, 487] width 41 height 41
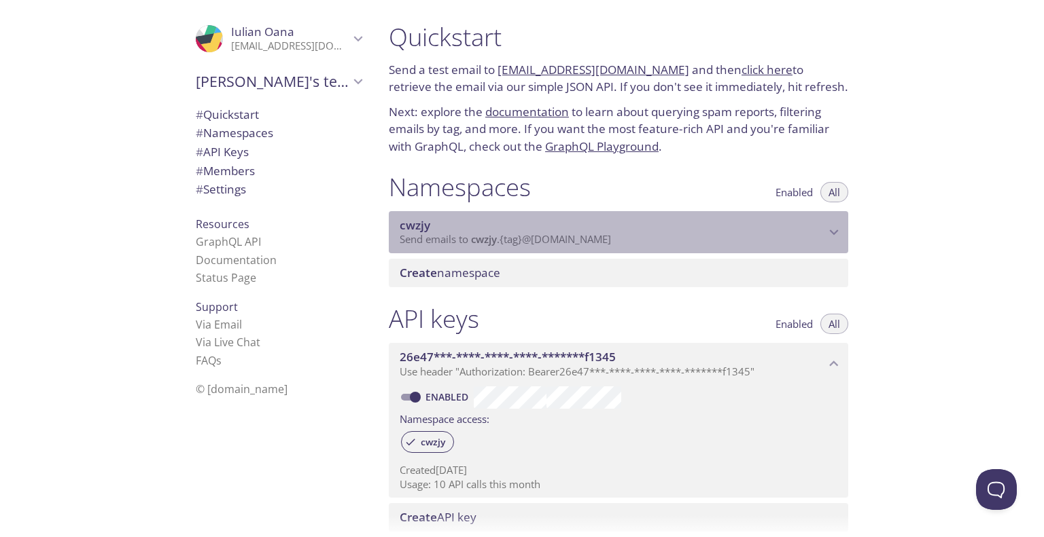
drag, startPoint x: 622, startPoint y: 244, endPoint x: 453, endPoint y: 239, distance: 169.3
click at [453, 239] on p "Send emails to cwzjy . {tag} @inbox.testmail.app" at bounding box center [612, 240] width 425 height 14
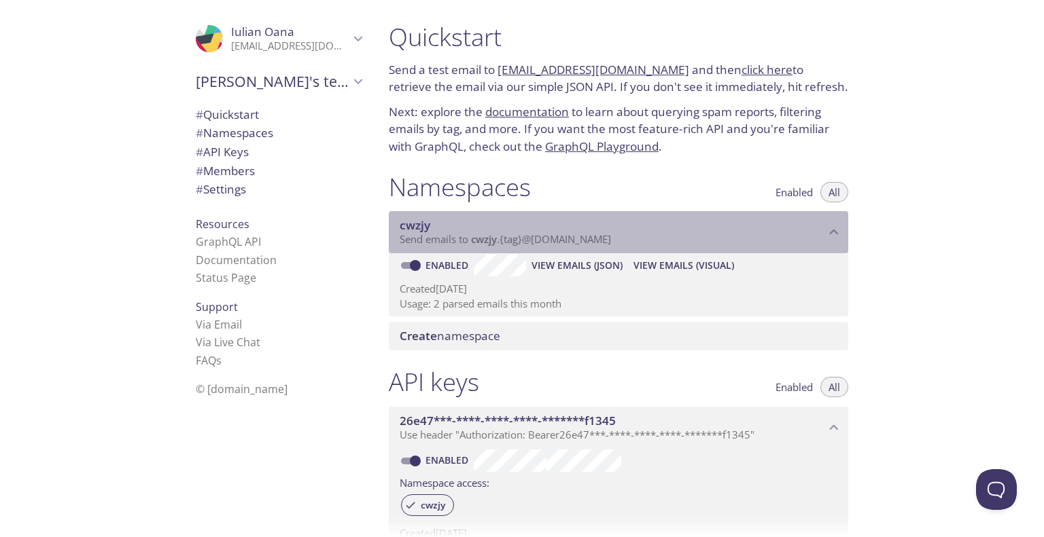
drag, startPoint x: 660, startPoint y: 245, endPoint x: 534, endPoint y: 258, distance: 127.1
click at [496, 243] on p "Send emails to cwzjy . {tag} @inbox.testmail.app" at bounding box center [612, 240] width 425 height 14
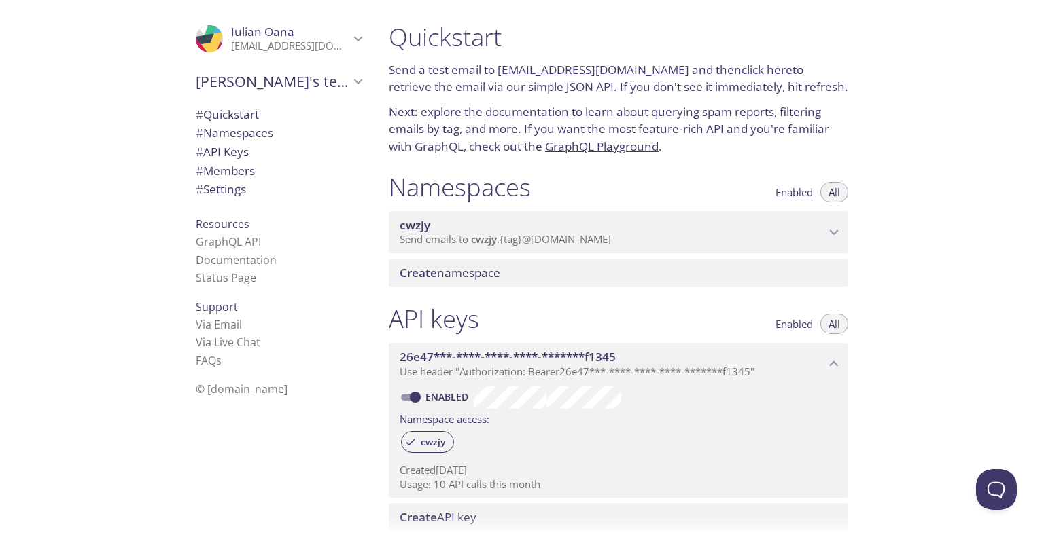
click at [1, 226] on div ".cls-1 { fill: #6d5ca8; } .cls-2 { fill: #3fc191; } .cls-3 { fill: #3b4752; } .…" at bounding box center [189, 268] width 378 height 537
